Goal: Task Accomplishment & Management: Manage account settings

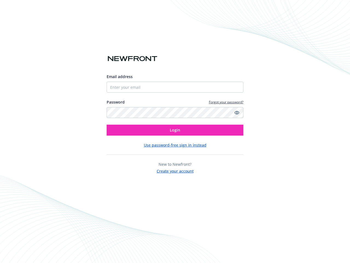
click at [237, 112] on icon "Show password" at bounding box center [236, 112] width 5 height 5
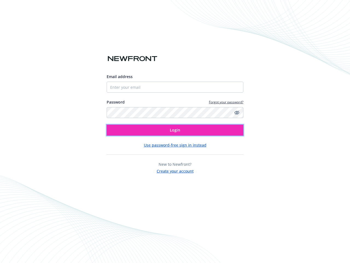
click at [175, 130] on span "Login" at bounding box center [175, 129] width 10 height 5
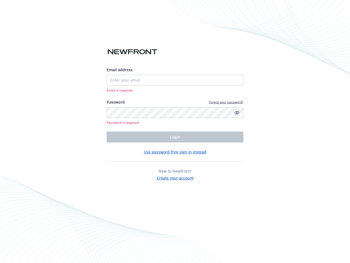
click at [175, 145] on div "Email address Email is required Password Forgot your password? Password is requ…" at bounding box center [175, 124] width 137 height 114
click at [175, 170] on span "New to Newfront?" at bounding box center [175, 170] width 33 height 5
